Goal: Task Accomplishment & Management: Complete application form

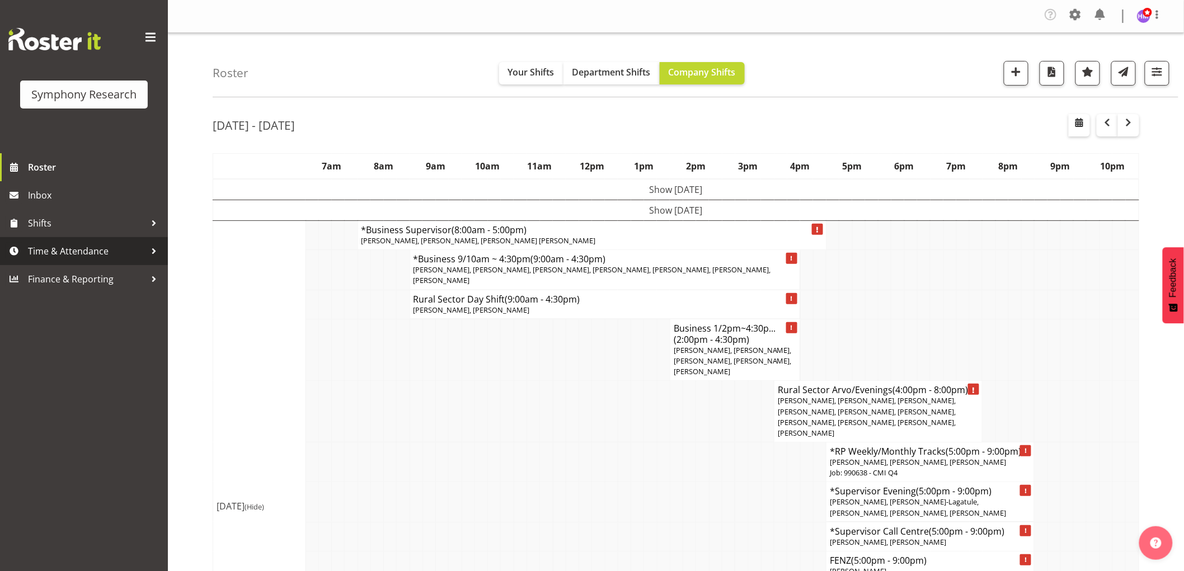
click at [74, 252] on span "Time & Attendance" at bounding box center [86, 251] width 117 height 17
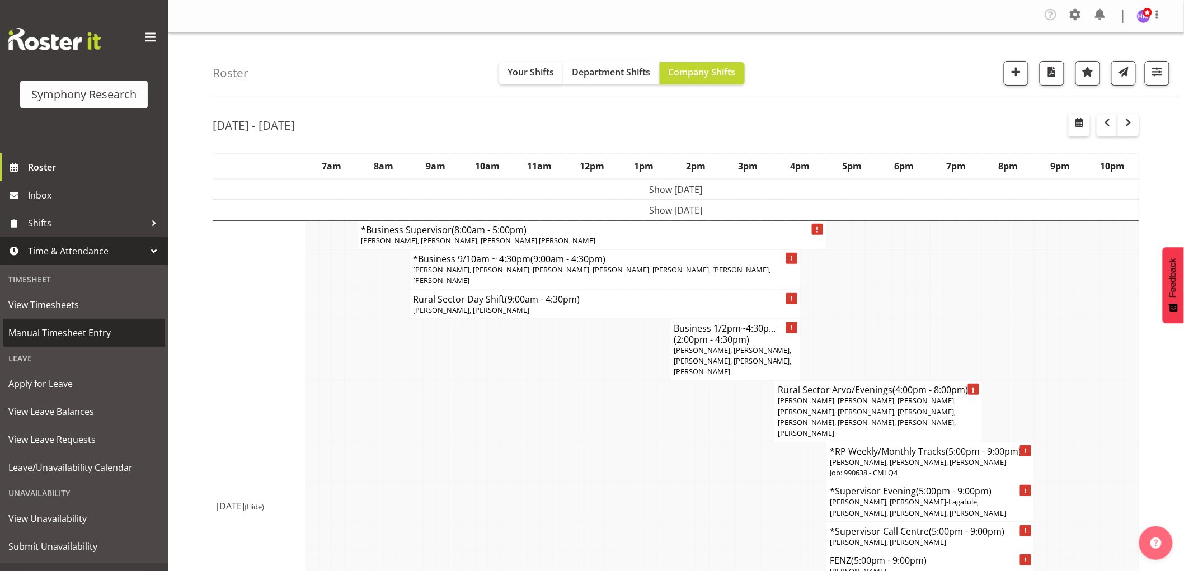
click at [86, 334] on span "Manual Timesheet Entry" at bounding box center [83, 332] width 151 height 17
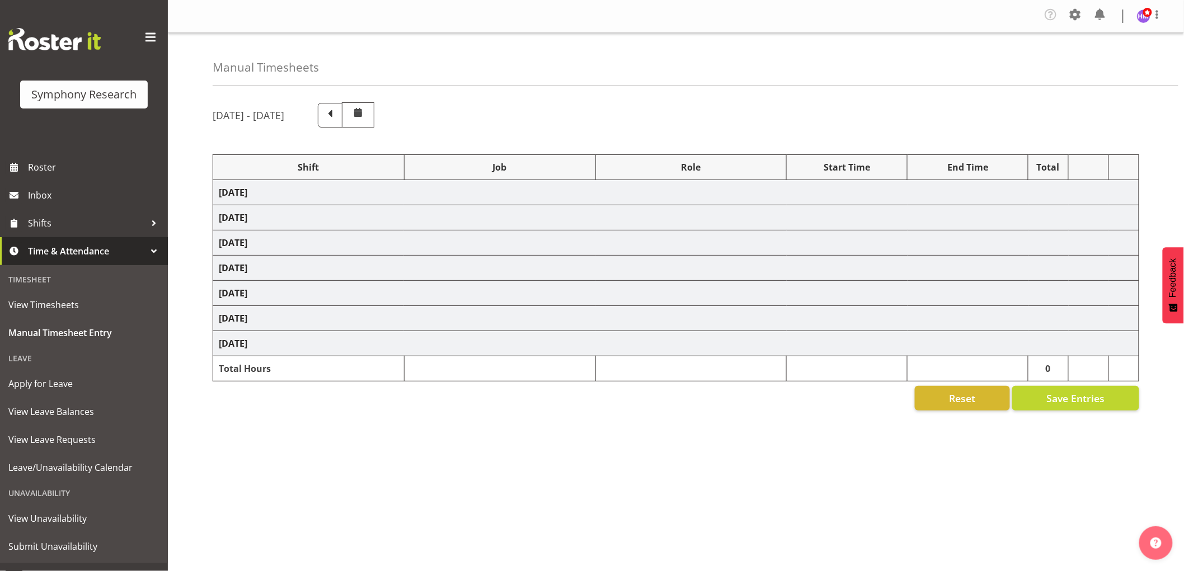
select select "1607"
select select "743"
select select "1607"
select select "10576"
select select "1607"
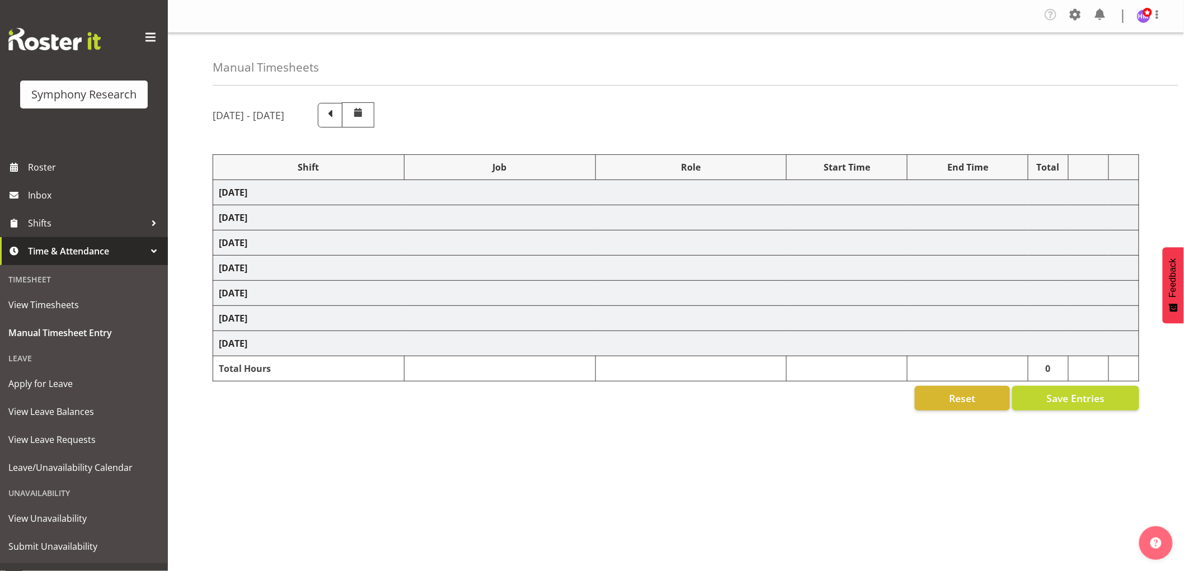
select select "10585"
select select "1607"
select select "10527"
select select "1607"
select select "10499"
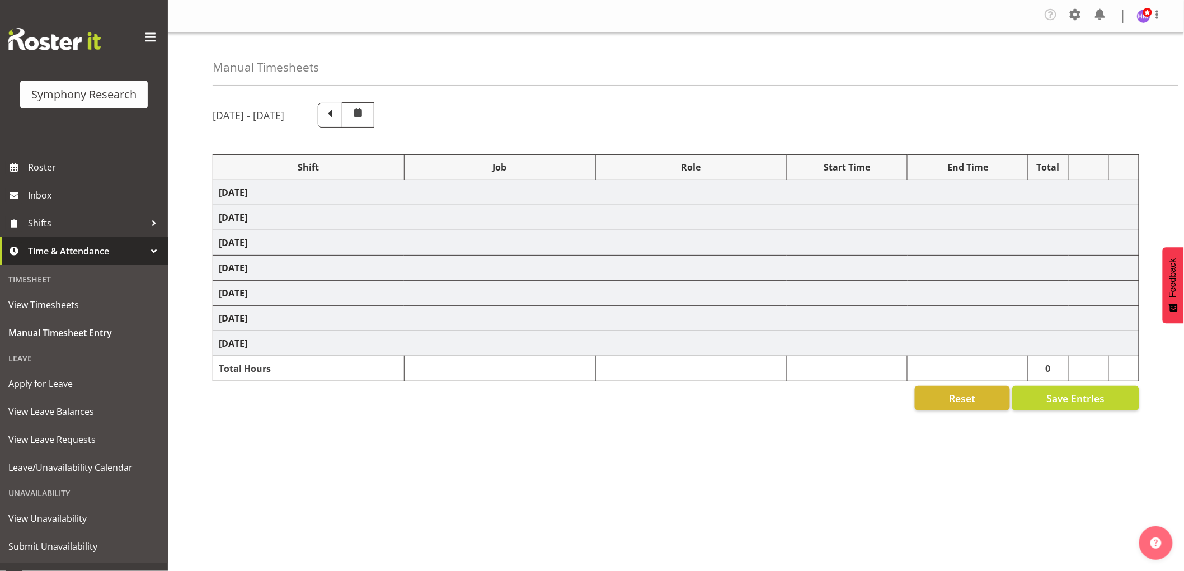
select select "1607"
select select "10587"
select select "1607"
select select "743"
select select "1607"
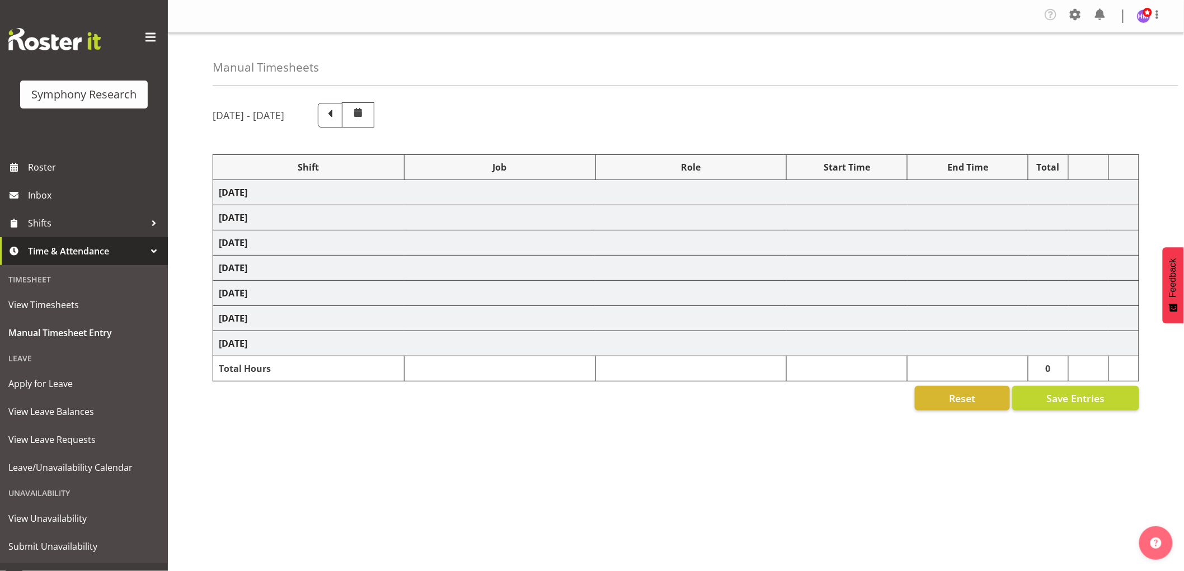
select select "10587"
select select "1607"
select select "10587"
select select "1607"
select select "743"
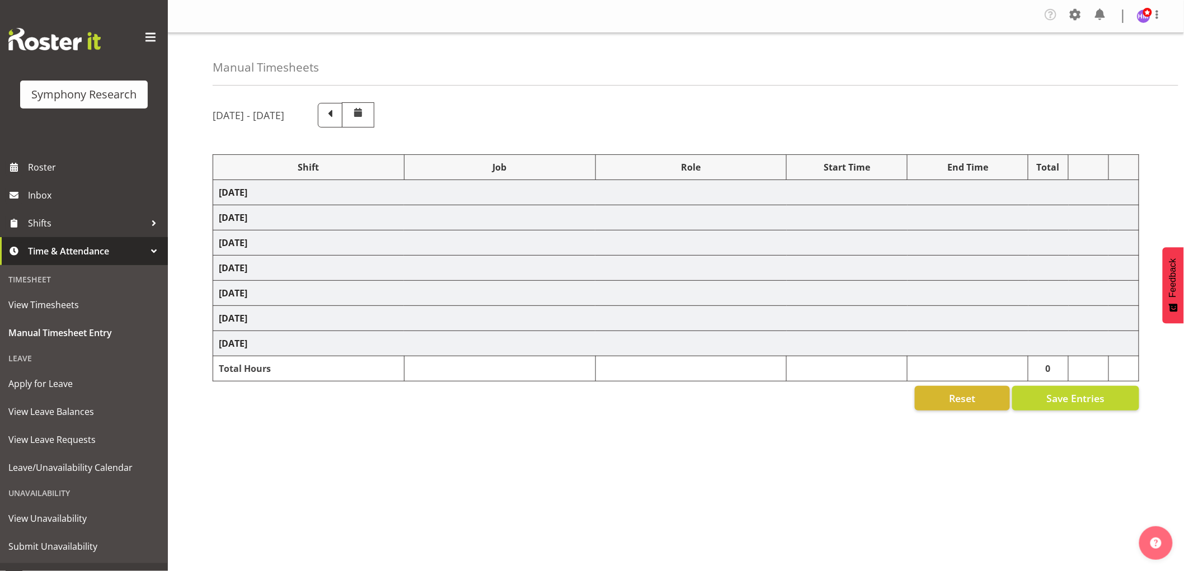
select select "1607"
select select "743"
select select "1607"
select select "10585"
select select "1607"
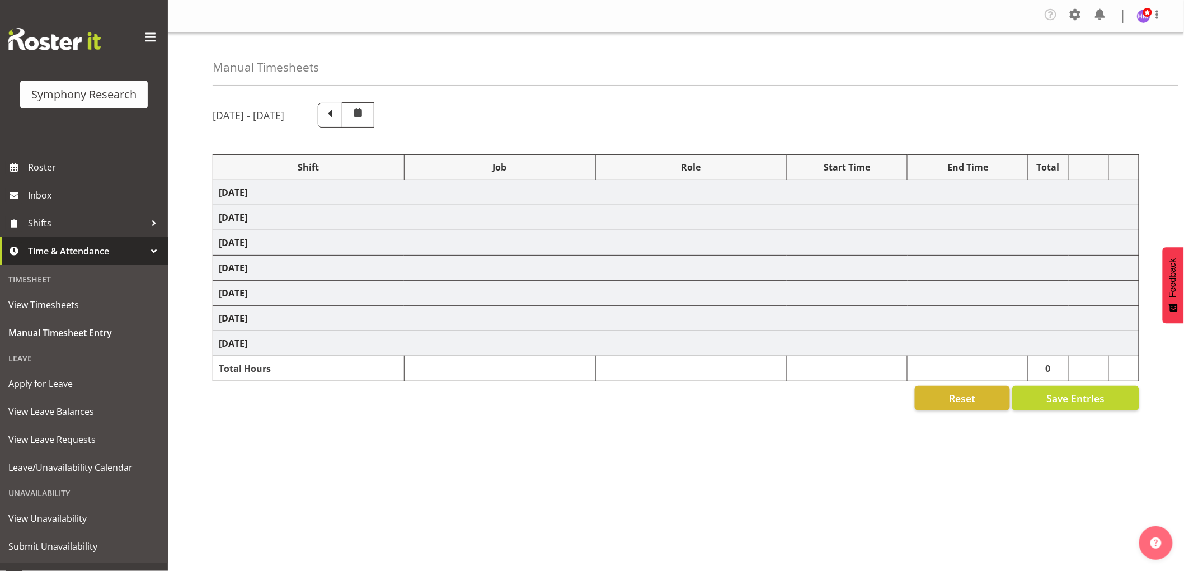
select select "9636"
select select "1607"
select select "10576"
select select "1607"
select select "10499"
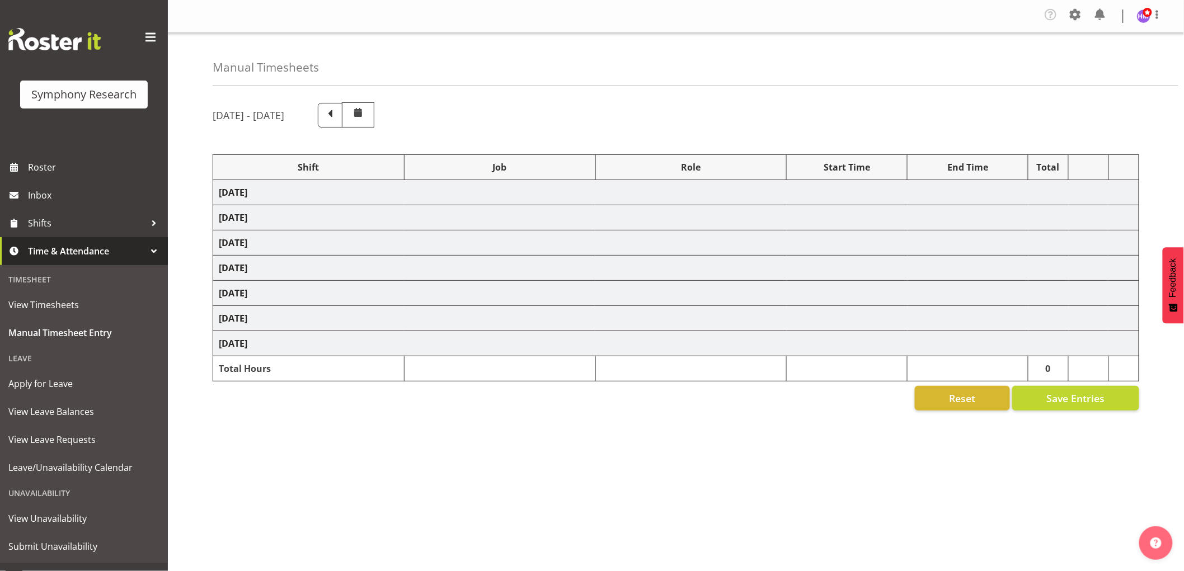
select select "1607"
select select "10527"
select select "1607"
select select "10587"
select select "1607"
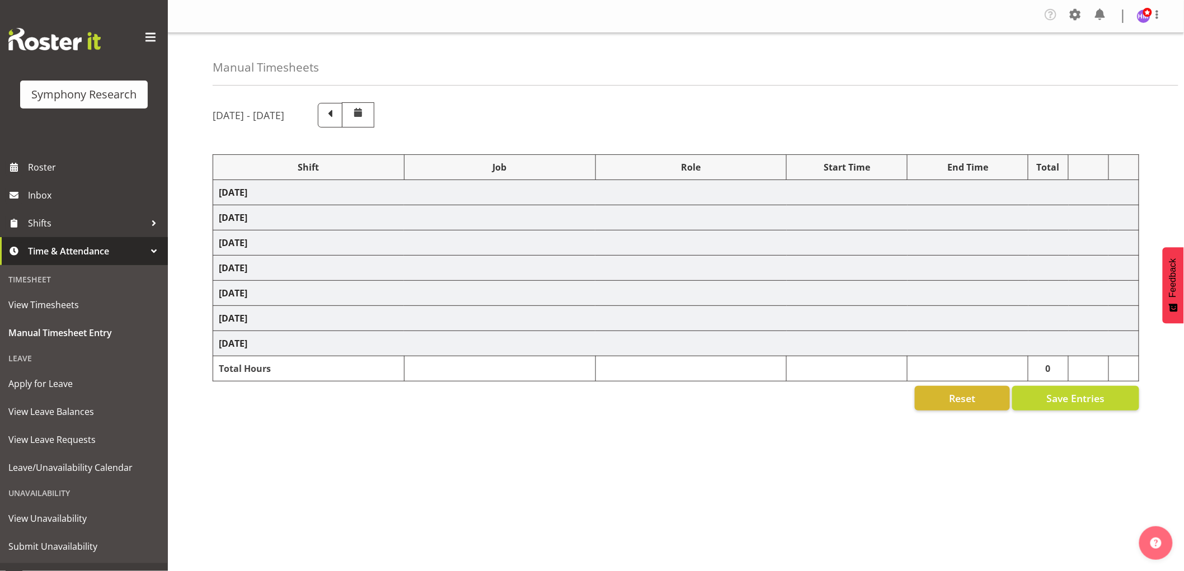
select select "10242"
select select "1607"
select select "10585"
select select "1607"
select select "10242"
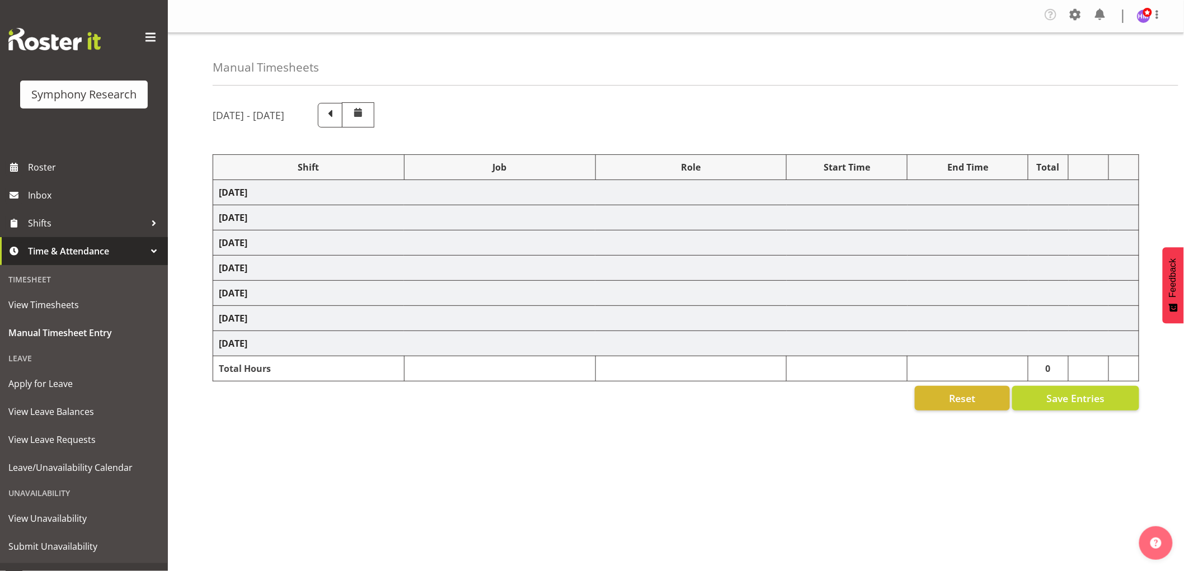
select select "1607"
select select "9426"
select select "1607"
select select "9636"
select select "1607"
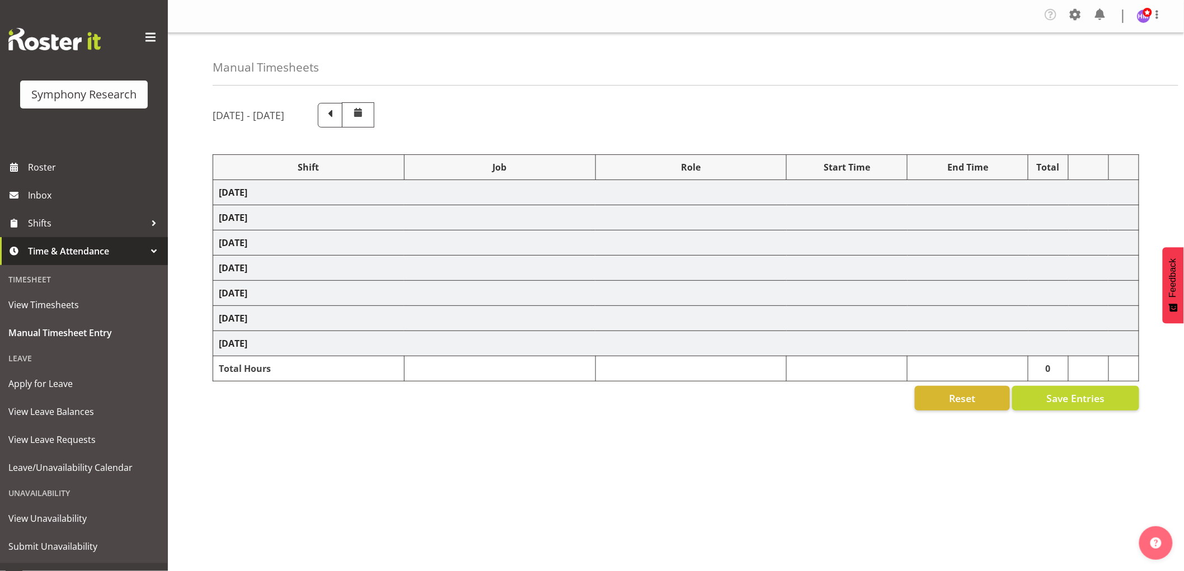
select select "10587"
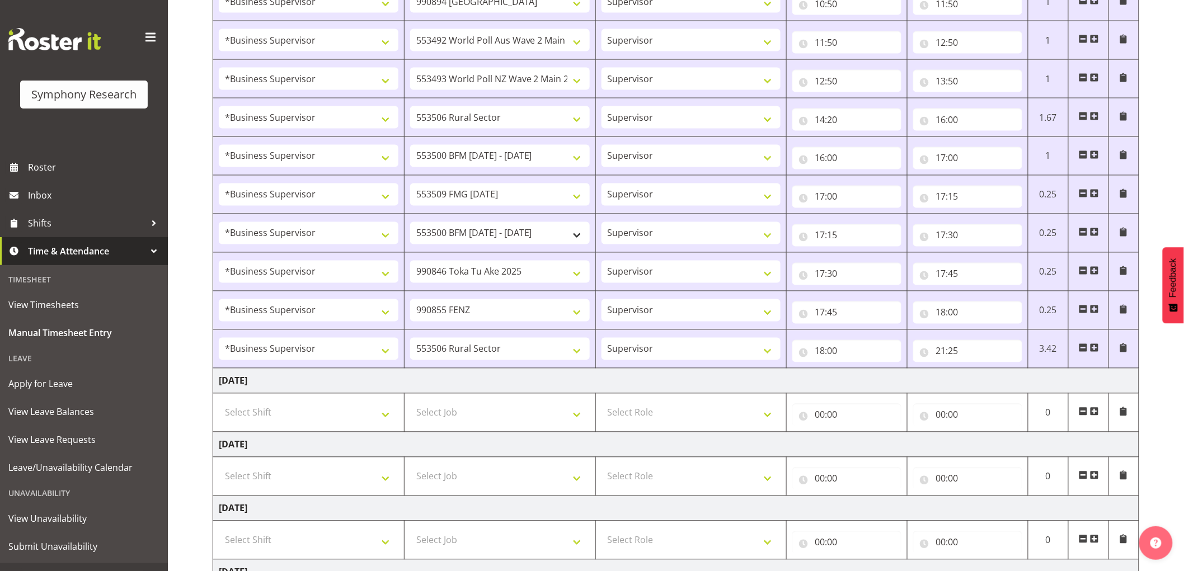
scroll to position [870, 0]
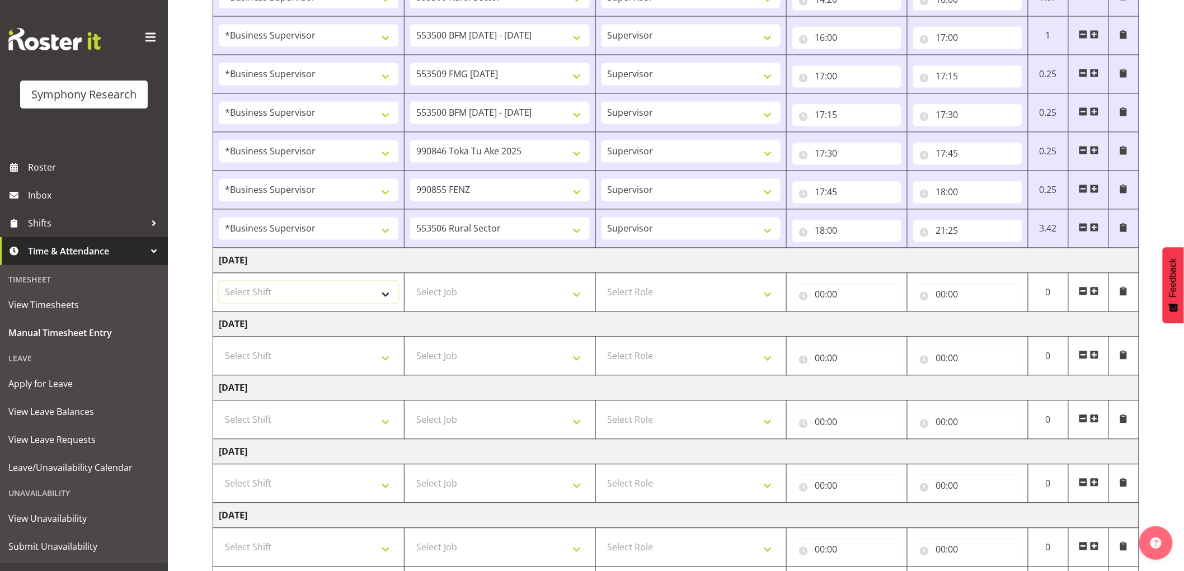
click at [339, 293] on select "Select Shift !!Weekend Residential (Roster IT Shift Label) *Business 9/10am ~ 4…" at bounding box center [309, 292] width 180 height 22
select select "1607"
click at [219, 283] on select "Select Shift !!Weekend Residential (Roster IT Shift Label) *Business 9/10am ~ 4…" at bounding box center [309, 292] width 180 height 22
click at [487, 284] on select "Select Job 550060 IF Admin 553492 World Poll Aus Wave 2 Main 2025 553493 World …" at bounding box center [500, 292] width 180 height 22
select select "743"
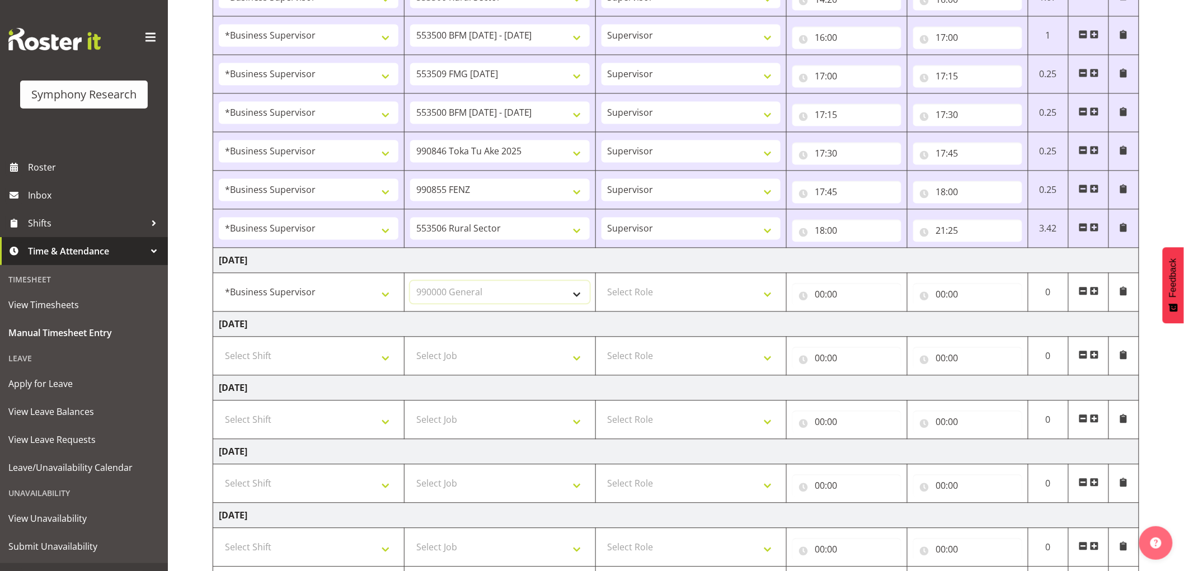
click at [410, 283] on select "Select Job 550060 IF Admin 553492 World Poll Aus Wave 2 Main 2025 553493 World …" at bounding box center [500, 292] width 180 height 22
click at [523, 295] on select "550060 IF Admin 553492 World Poll Aus Wave 2 Main 2025 553493 World Poll NZ Wav…" at bounding box center [500, 292] width 180 height 22
click at [734, 277] on td "Select Role Supervisor Interviewing Briefing" at bounding box center [690, 293] width 191 height 39
drag, startPoint x: 733, startPoint y: 284, endPoint x: 733, endPoint y: 294, distance: 10.6
click at [733, 284] on select "Select Role Supervisor Interviewing Briefing" at bounding box center [691, 292] width 180 height 22
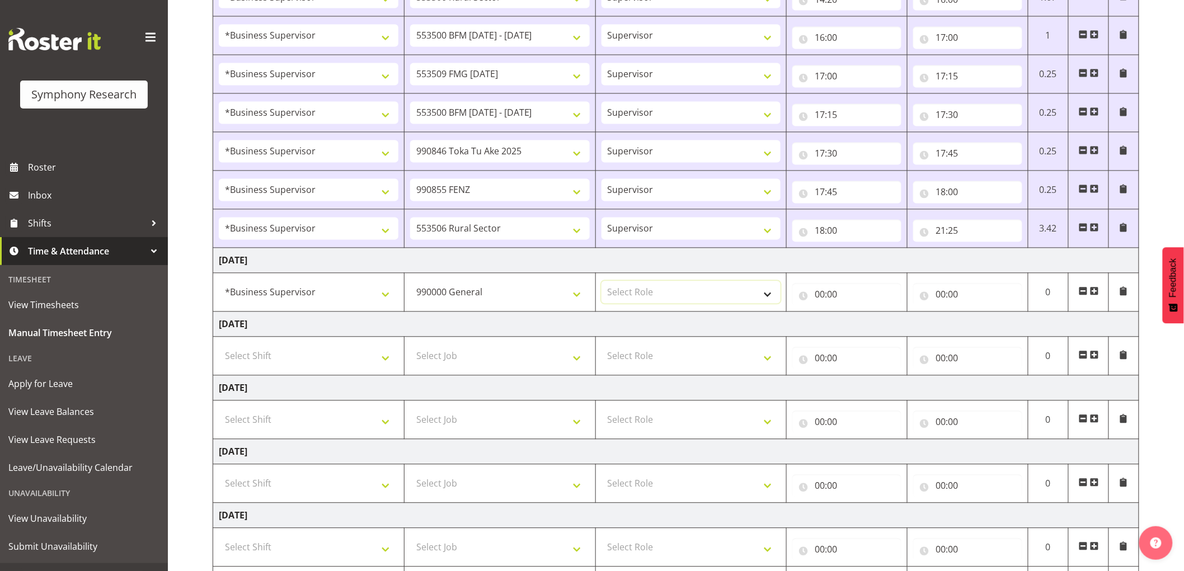
select select "45"
click at [601, 283] on select "Select Role Supervisor Interviewing Briefing" at bounding box center [691, 292] width 180 height 22
click at [834, 299] on input "00:00" at bounding box center [846, 295] width 109 height 22
click at [857, 332] on select "00 01 02 03 04 05 06 07 08 09 10 11 12 13 14 15 16 17 18 19 20 21 22 23" at bounding box center [868, 324] width 25 height 22
select select "9"
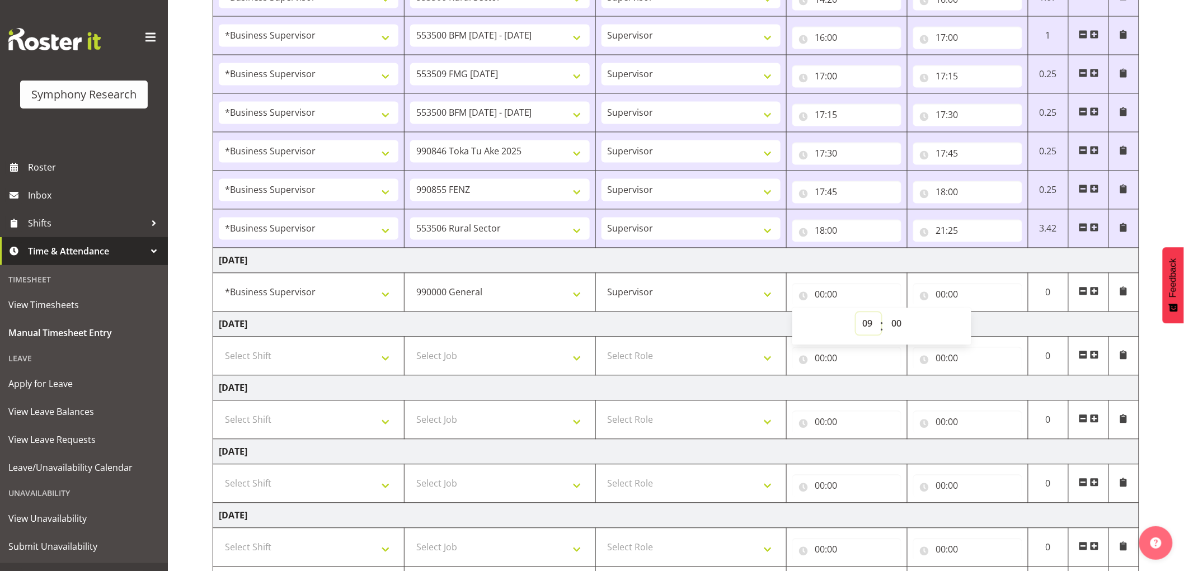
click at [856, 314] on select "00 01 02 03 04 05 06 07 08 09 10 11 12 13 14 15 16 17 18 19 20 21 22 23" at bounding box center [868, 324] width 25 height 22
type input "09:00"
click at [858, 323] on select "00 01 02 03 04 05 06 07 08 09 10 11 12 13 14 15 16 17 18 19 20 21 22 23" at bounding box center [868, 324] width 25 height 22
select select "10"
click at [856, 314] on select "00 01 02 03 04 05 06 07 08 09 10 11 12 13 14 15 16 17 18 19 20 21 22 23" at bounding box center [868, 324] width 25 height 22
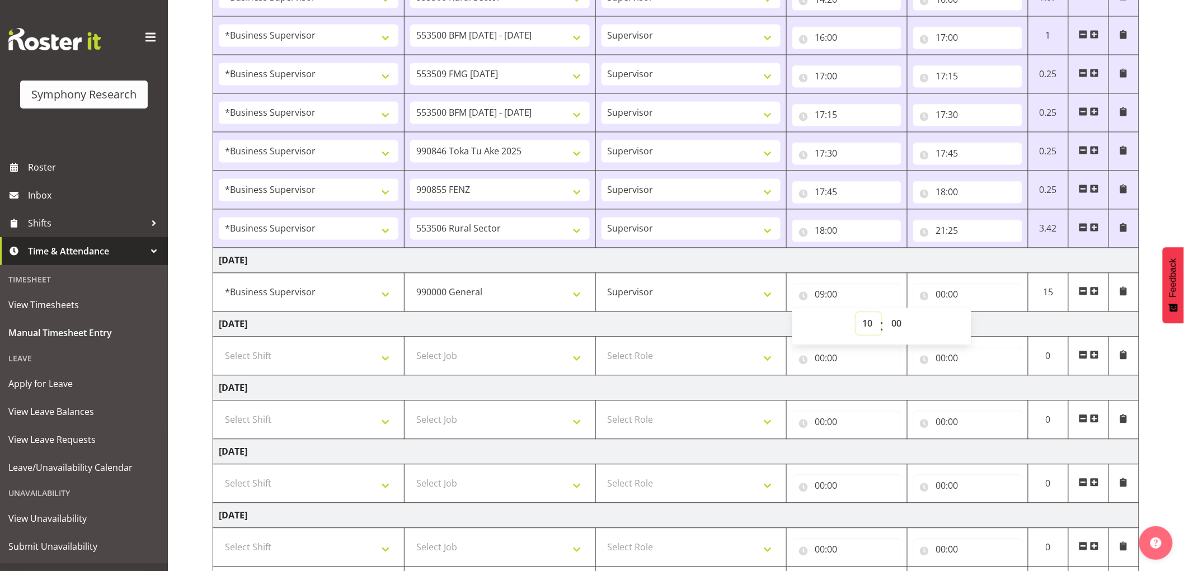
type input "10:00"
click at [941, 300] on input "00:00" at bounding box center [967, 295] width 109 height 22
click at [992, 332] on select "00 01 02 03 04 05 06 07 08 09 10 11 12 13 14 15 16 17 18 19 20 21 22 23" at bounding box center [989, 324] width 25 height 22
select select "10"
click at [977, 314] on select "00 01 02 03 04 05 06 07 08 09 10 11 12 13 14 15 16 17 18 19 20 21 22 23" at bounding box center [989, 324] width 25 height 22
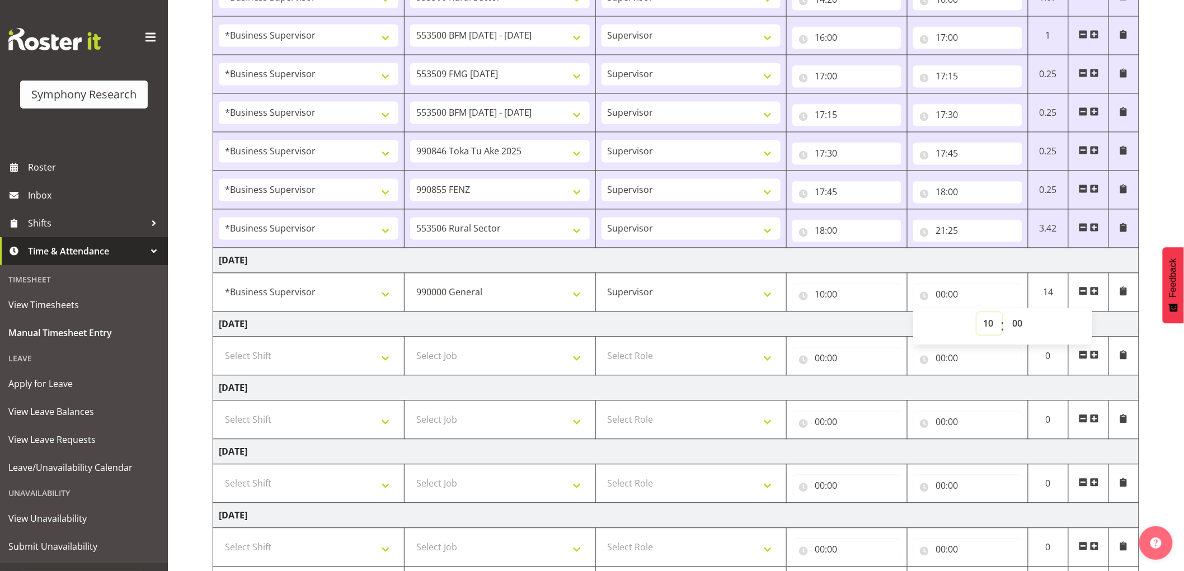
type input "10:00"
click at [1019, 320] on select "00 01 02 03 04 05 06 07 08 09 10 11 12 13 14 15 16 17 18 19 20 21 22 23 24 25 2…" at bounding box center [1018, 324] width 25 height 22
select select "30"
click at [1006, 314] on select "00 01 02 03 04 05 06 07 08 09 10 11 12 13 14 15 16 17 18 19 20 21 22 23 24 25 2…" at bounding box center [1018, 324] width 25 height 22
type input "10:30"
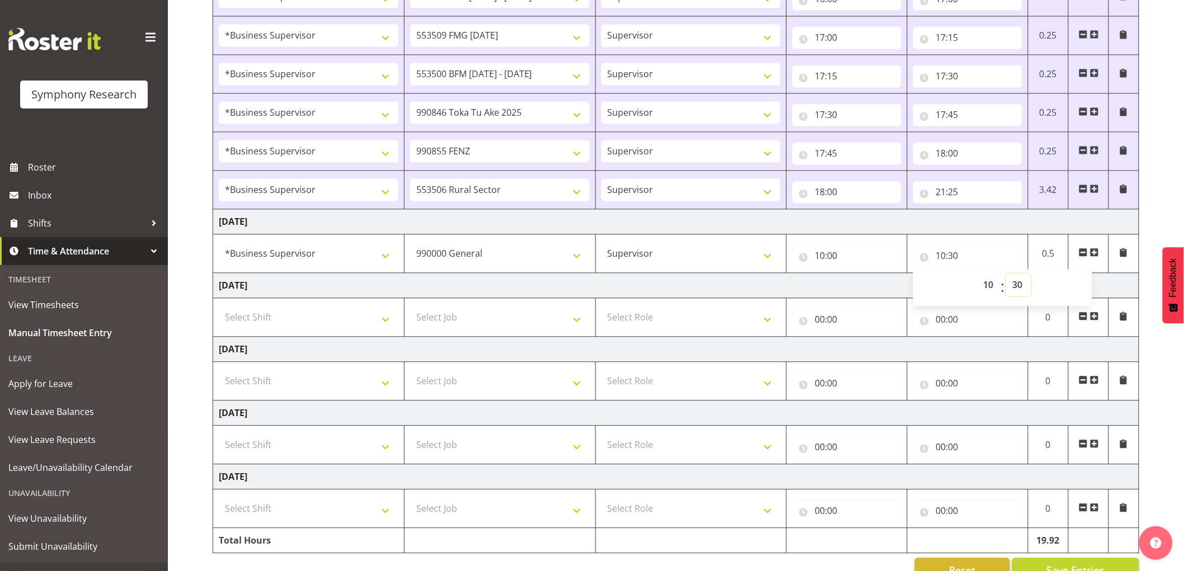
scroll to position [940, 0]
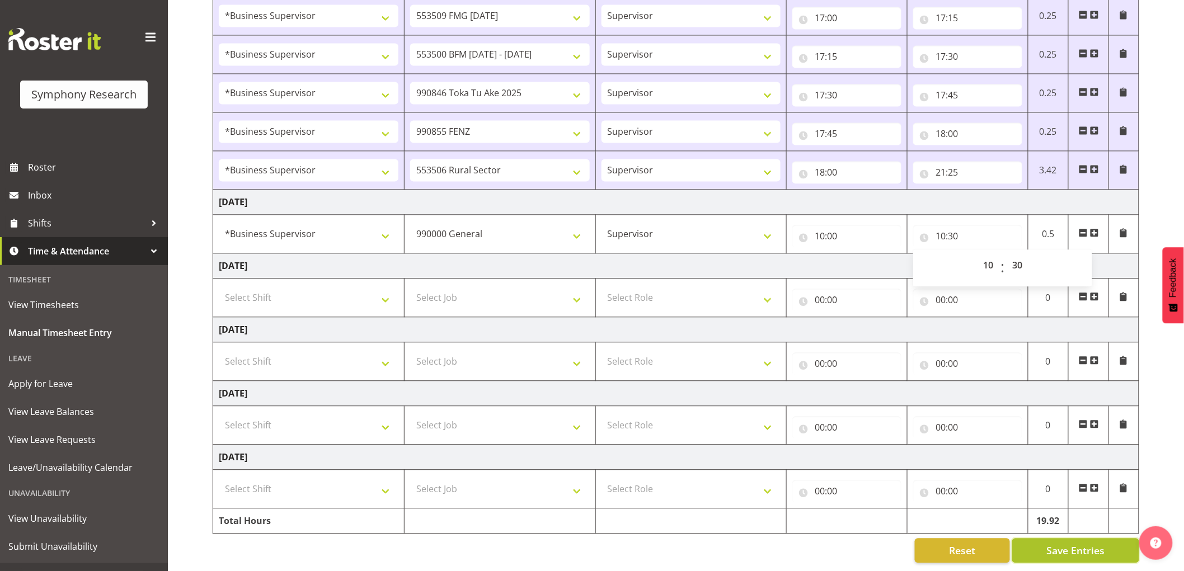
click at [1072, 543] on span "Save Entries" at bounding box center [1075, 550] width 58 height 15
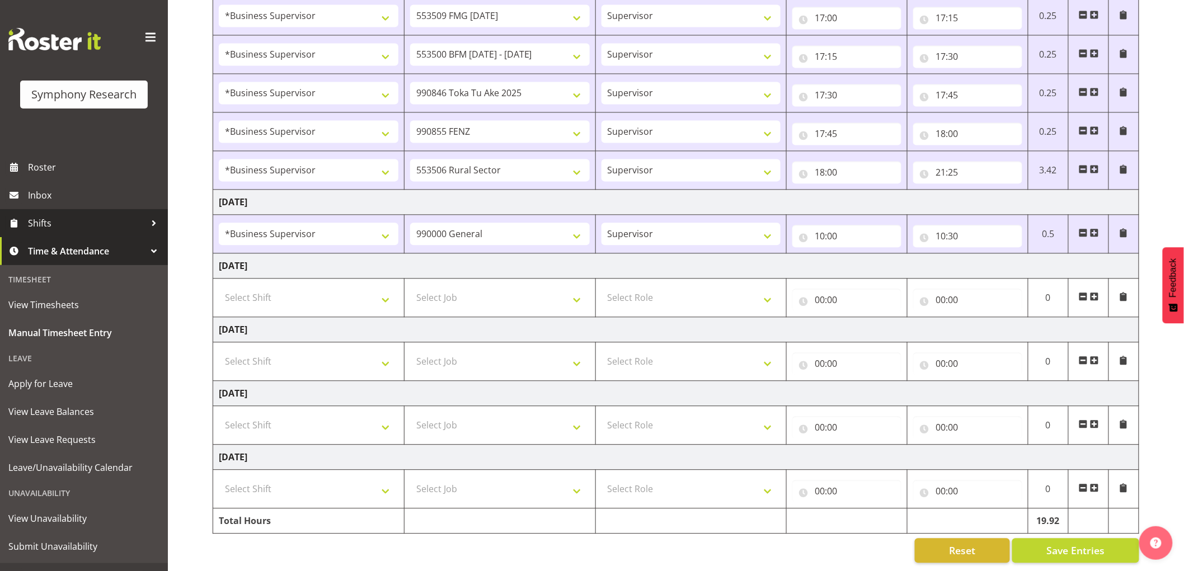
click at [105, 233] on link "Shifts" at bounding box center [84, 223] width 168 height 28
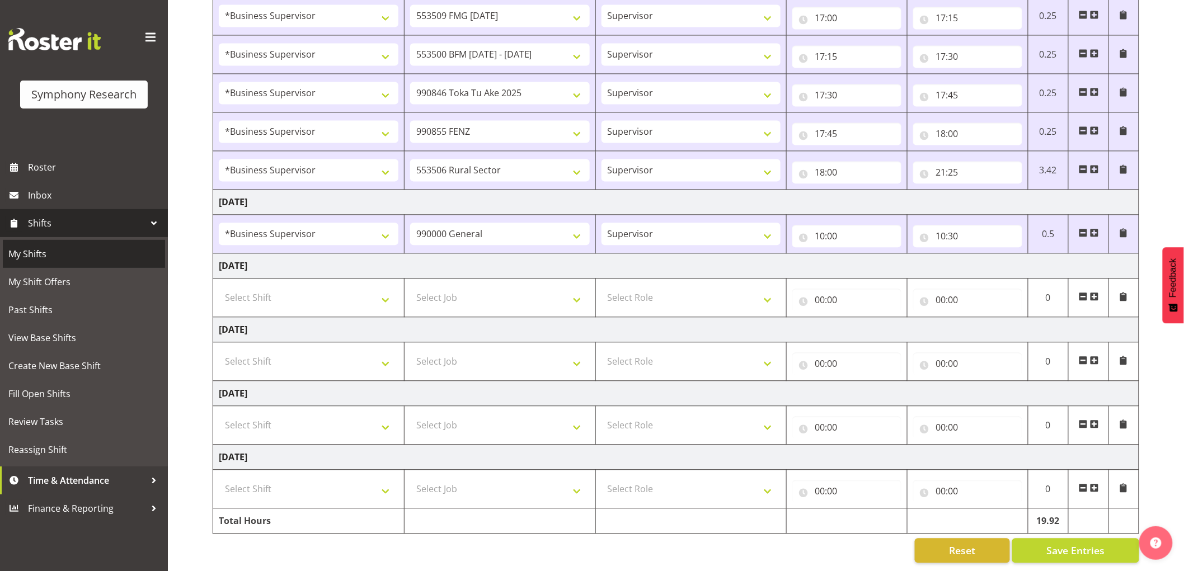
click at [74, 266] on link "My Shifts" at bounding box center [84, 254] width 162 height 28
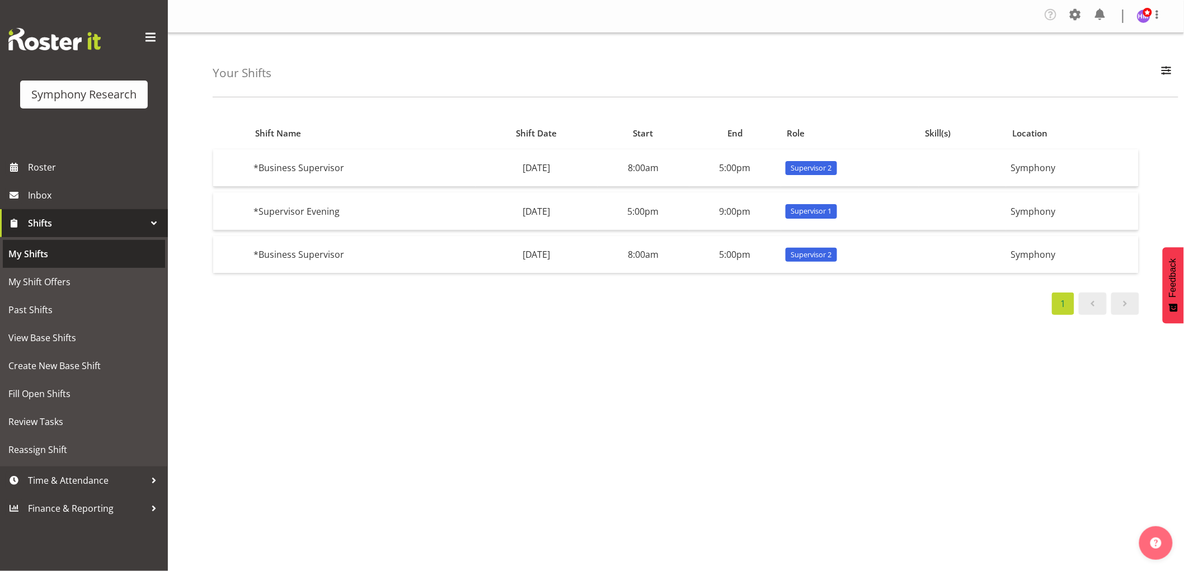
click at [92, 262] on span "My Shifts" at bounding box center [83, 254] width 151 height 17
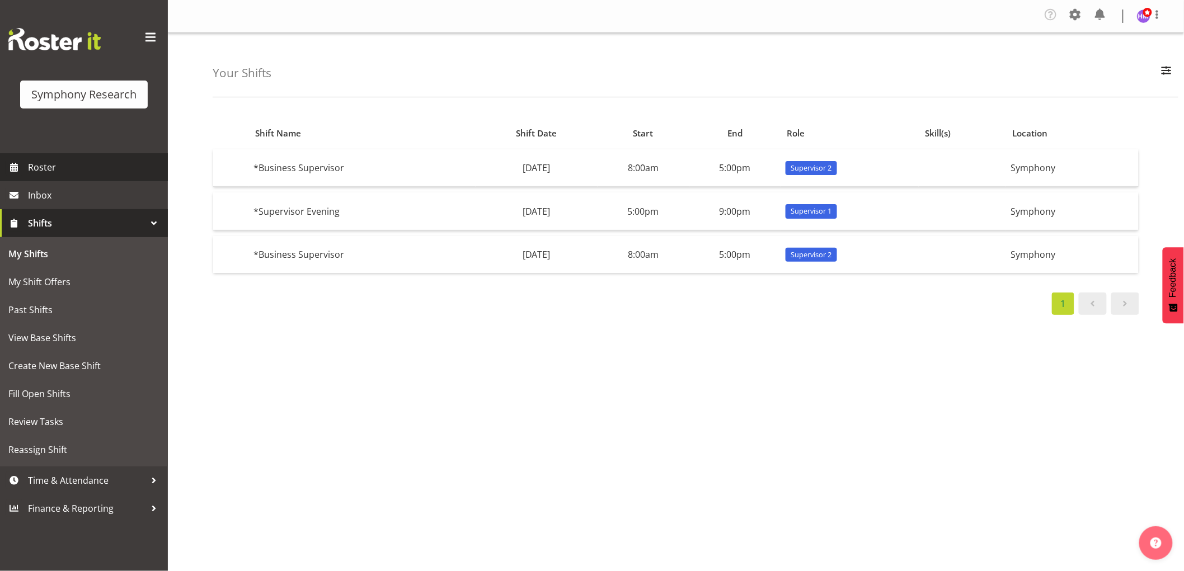
click at [115, 169] on span "Roster" at bounding box center [95, 167] width 134 height 17
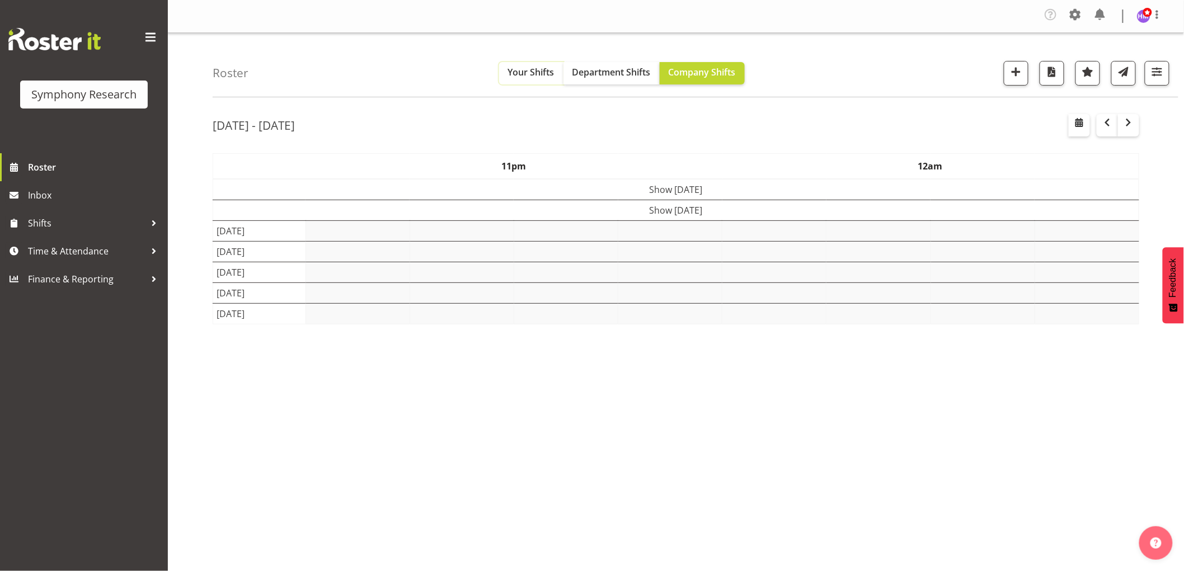
click at [526, 65] on button "Your Shifts" at bounding box center [531, 73] width 64 height 22
click at [533, 79] on button "Your Shifts" at bounding box center [531, 73] width 64 height 22
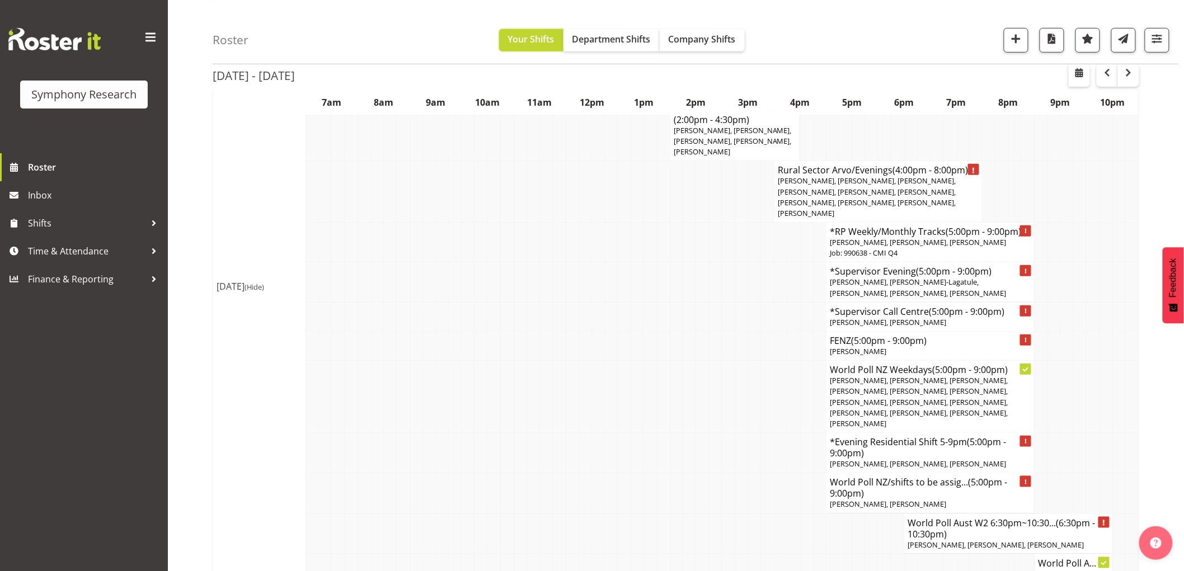
scroll to position [62, 0]
